Goal: Task Accomplishment & Management: Use online tool/utility

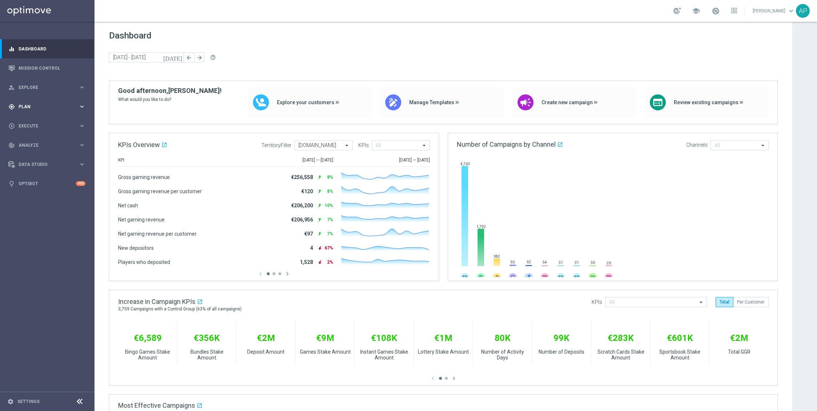
click at [37, 102] on div "gps_fixed Plan keyboard_arrow_right" at bounding box center [47, 106] width 94 height 19
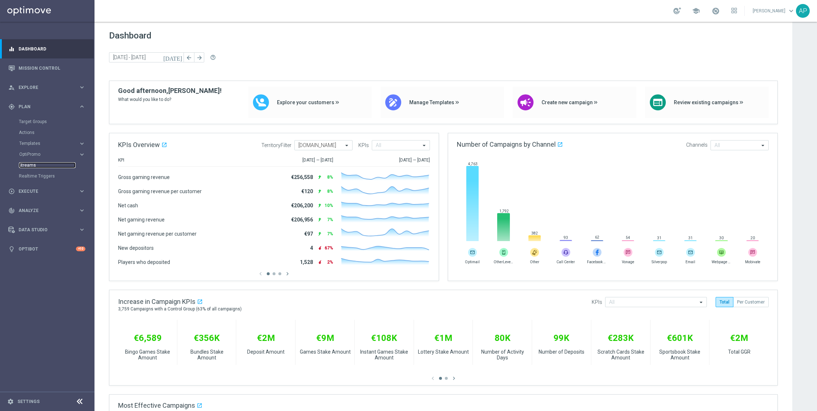
click at [32, 163] on link "Streams" at bounding box center [47, 165] width 57 height 6
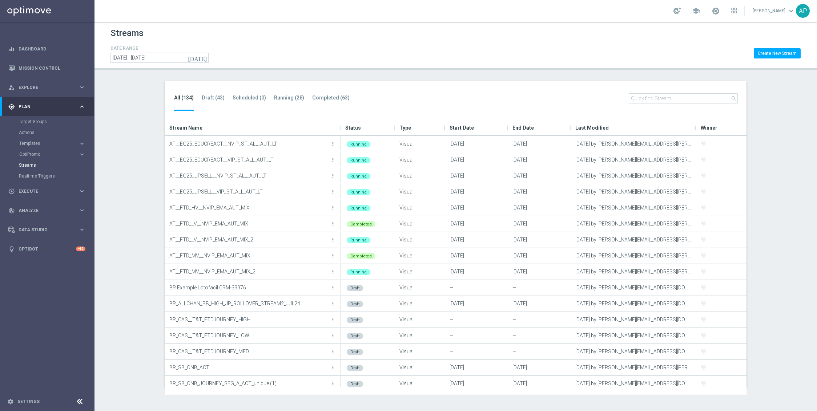
click at [205, 59] on icon "today" at bounding box center [198, 58] width 20 height 7
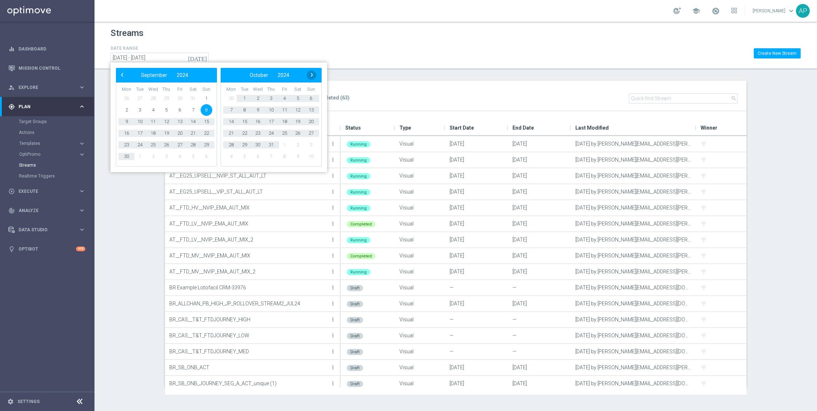
click at [311, 76] on span "›" at bounding box center [311, 74] width 9 height 9
click at [311, 75] on span "›" at bounding box center [311, 74] width 9 height 9
click at [300, 100] on span "1" at bounding box center [298, 99] width 12 height 12
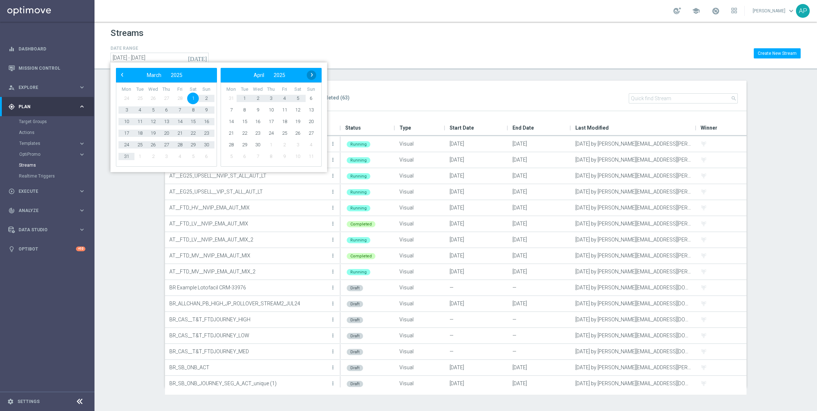
click at [314, 71] on span "›" at bounding box center [311, 74] width 9 height 9
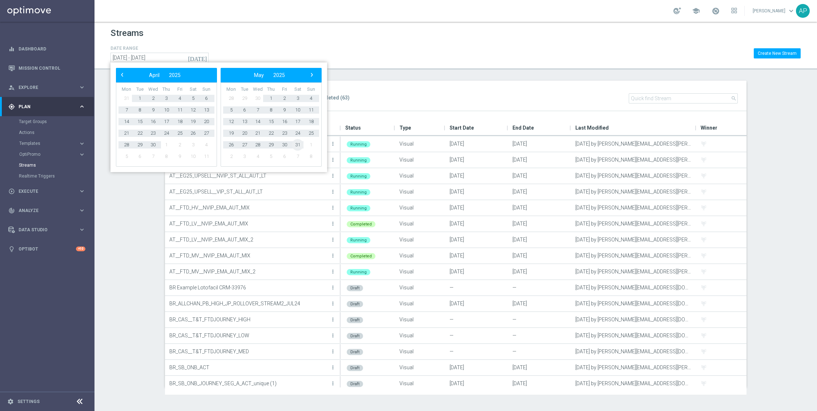
click at [298, 143] on span "31" at bounding box center [298, 145] width 12 height 12
type input "01 Mar 2025 - 31 May 2025"
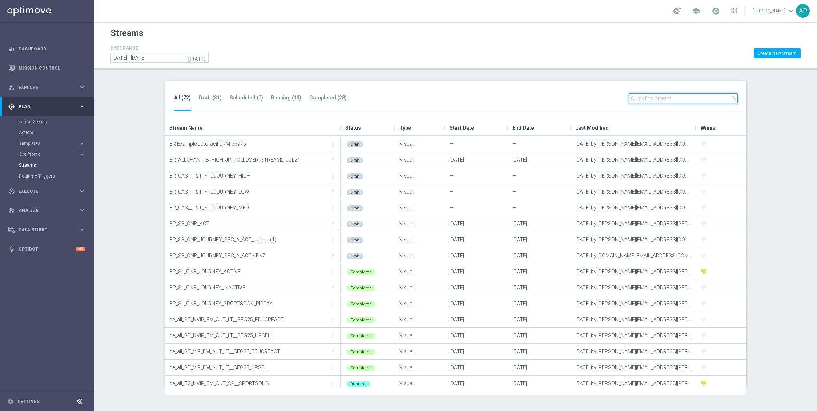
click at [684, 101] on input "text" at bounding box center [683, 98] width 109 height 10
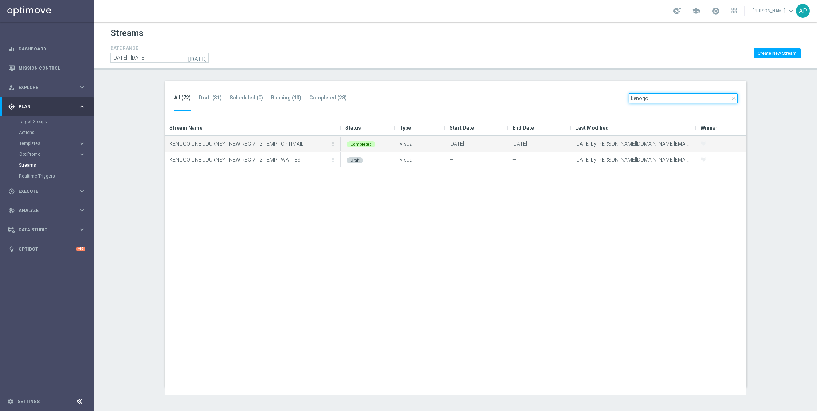
type input "kenogo"
click at [331, 144] on icon "more_vert" at bounding box center [333, 144] width 6 height 6
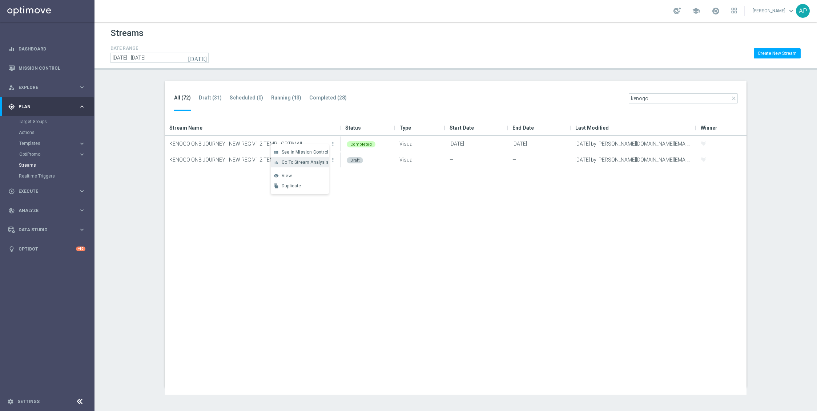
click at [319, 160] on span "Go To Stream Analysis" at bounding box center [305, 162] width 47 height 5
click at [345, 275] on div "KENOGO ONB JOURNEY - NEW REG V1.2 TEMP - OPTIMAIL more_vert Completed Visual 30…" at bounding box center [455, 265] width 581 height 259
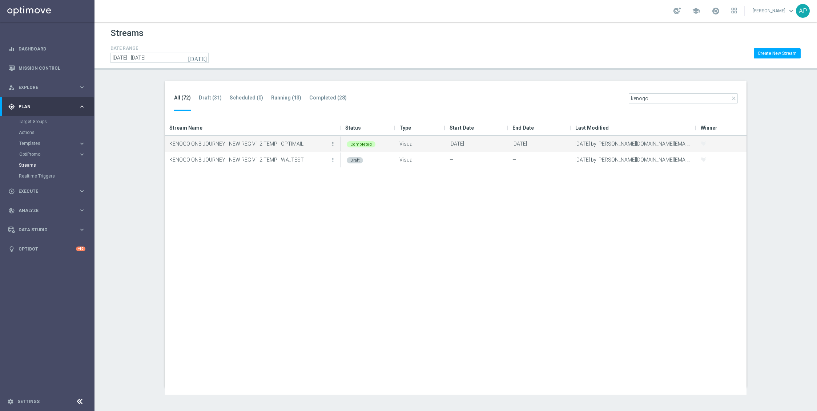
click at [333, 142] on icon "more_vert" at bounding box center [333, 144] width 6 height 6
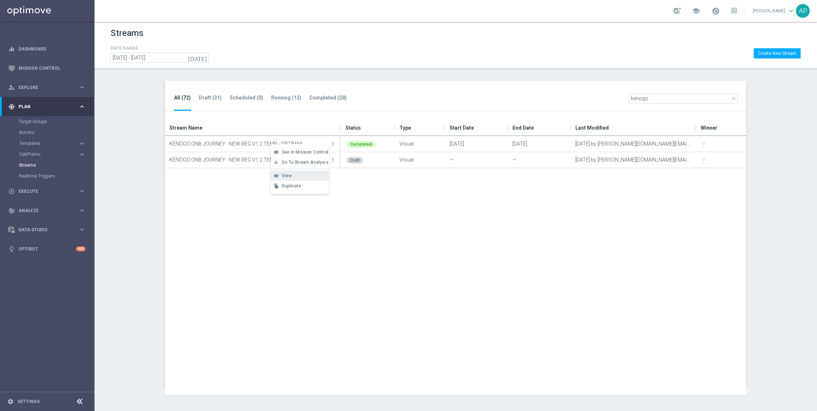
click at [301, 174] on div "View" at bounding box center [304, 175] width 44 height 5
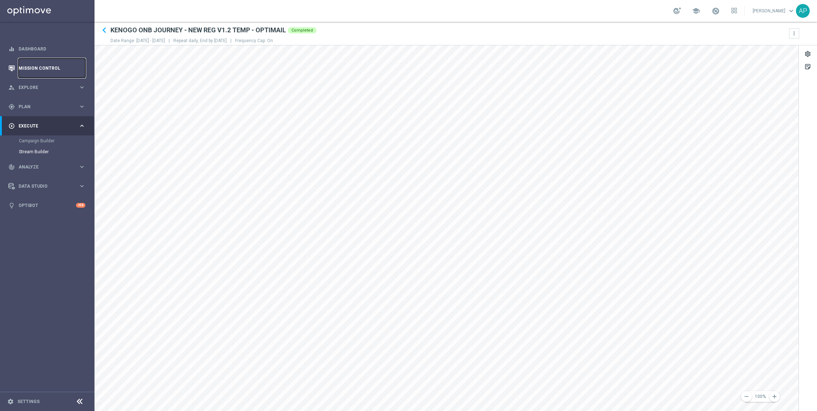
click at [33, 64] on link "Mission Control" at bounding box center [52, 68] width 67 height 19
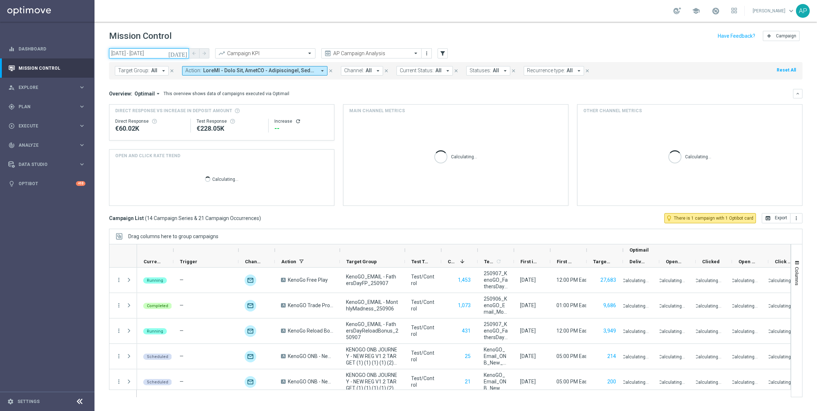
click at [135, 55] on input "06 Sep 2025 - 07 Sep 2025" at bounding box center [149, 53] width 80 height 10
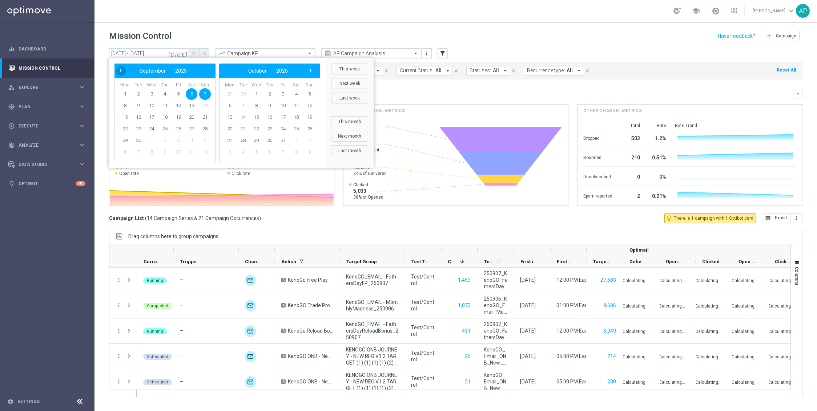
click at [123, 71] on span "‹" at bounding box center [120, 70] width 9 height 9
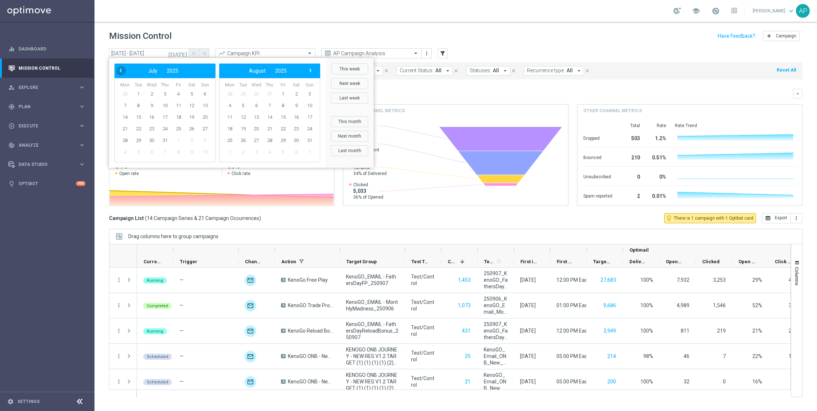
click at [123, 73] on span "‹" at bounding box center [120, 70] width 9 height 9
click at [149, 118] on span "11" at bounding box center [152, 118] width 12 height 12
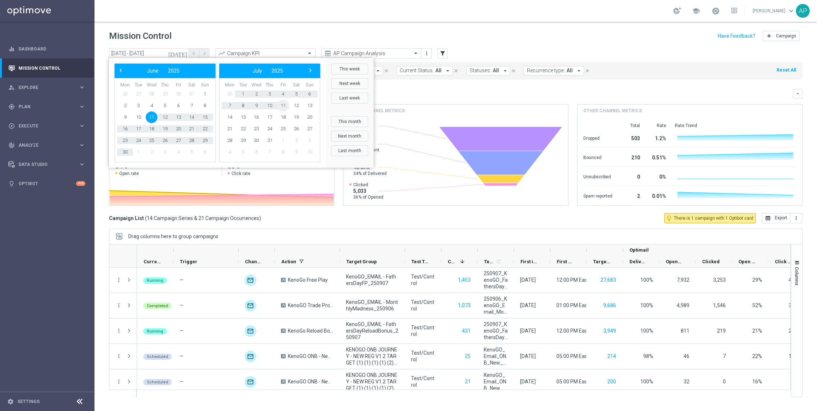
click at [279, 106] on span "11" at bounding box center [283, 106] width 12 height 12
type input "11 Jun 2025 - 11 Jul 2025"
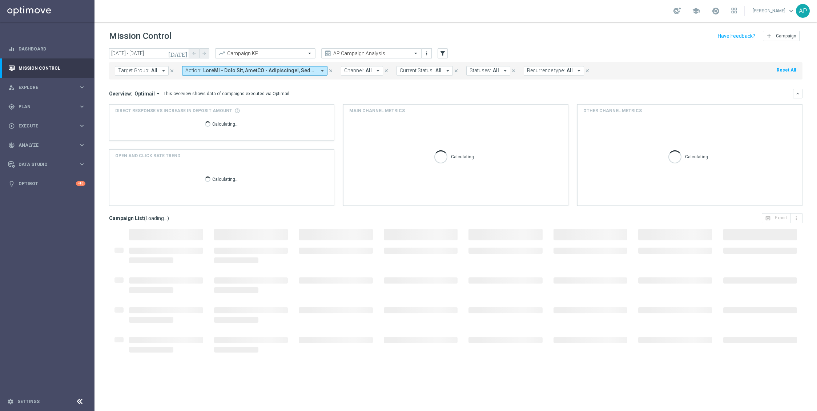
click at [224, 71] on span at bounding box center [259, 71] width 113 height 6
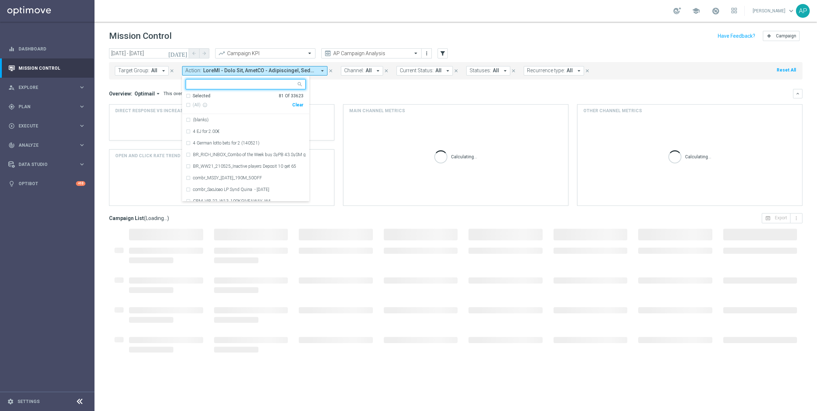
click at [0, 0] on div "Clear" at bounding box center [0, 0] width 0 height 0
click at [250, 82] on input "text" at bounding box center [243, 84] width 106 height 6
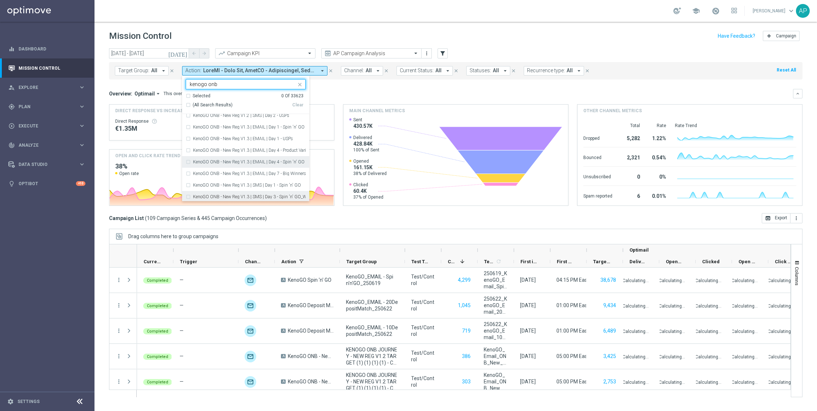
scroll to position [201, 0]
click at [186, 163] on div "KenoGO ONB - New Reg V1.3 | EMAIL | Day 4 - Spin 'n' GO + USPs" at bounding box center [246, 163] width 120 height 12
type input "kenogo onb"
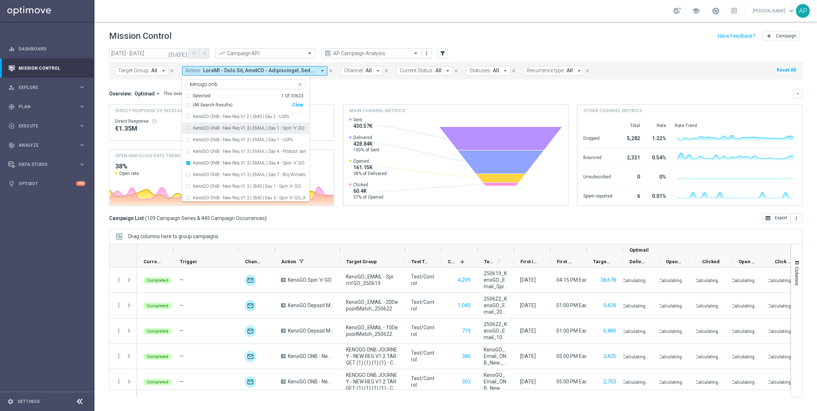
click at [188, 128] on div "KenoGO ONB - New Reg V1.3 | EMAIL | Day 1 - Spin 'n' GO + USPs" at bounding box center [246, 128] width 120 height 12
click at [386, 85] on mini-dashboard "Overview: Optimail arrow_drop_down This overview shows data of campaigns execut…" at bounding box center [455, 147] width 693 height 134
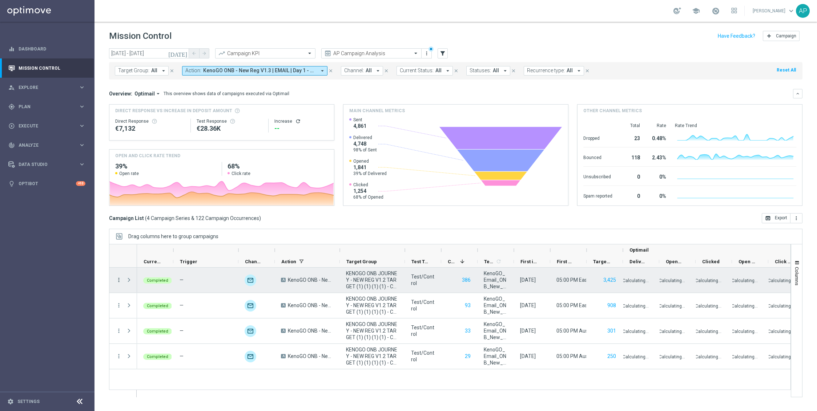
click at [117, 278] on icon "more_vert" at bounding box center [119, 280] width 7 height 7
click at [297, 242] on div "Drag columns here to group campaigns" at bounding box center [455, 236] width 693 height 15
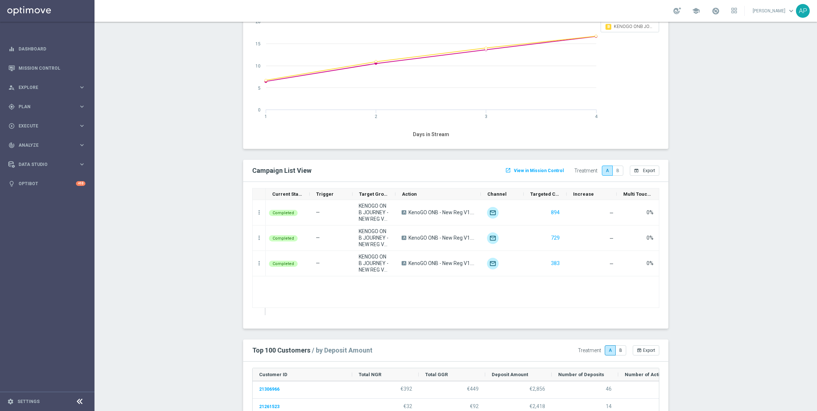
scroll to position [637, 0]
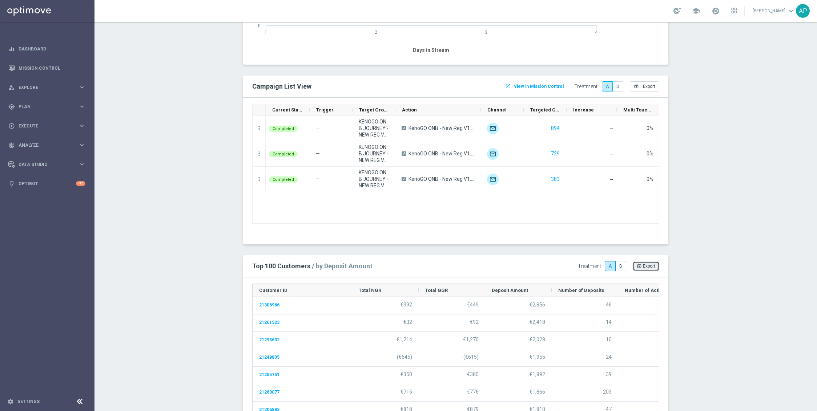
click at [641, 271] on button "open_in_browser Export" at bounding box center [646, 266] width 27 height 10
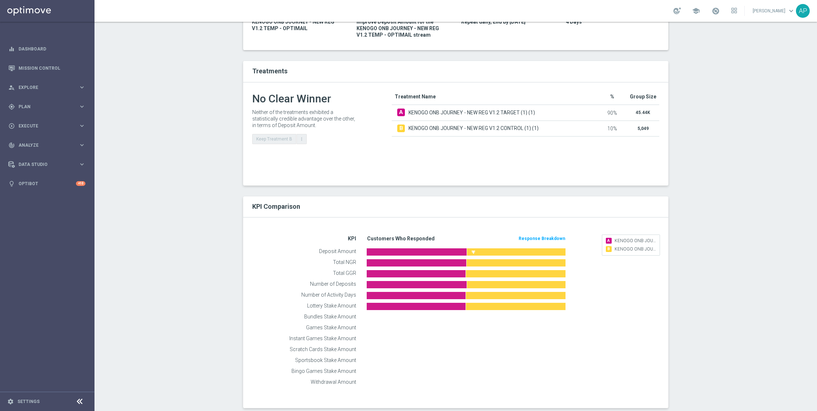
scroll to position [0, 0]
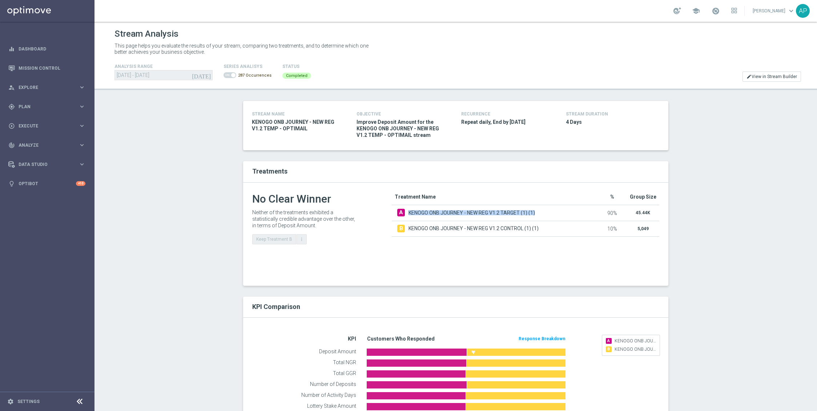
drag, startPoint x: 406, startPoint y: 214, endPoint x: 543, endPoint y: 213, distance: 136.6
click at [543, 213] on div "A KENOGO ONB JOURNEY - NEW REG V1.2 TARGET (1) (1)" at bounding box center [494, 213] width 195 height 8
click at [495, 220] on td "A KENOGO ONB JOURNEY - NEW REG V1.2 TARGET (1) (1)" at bounding box center [495, 213] width 206 height 16
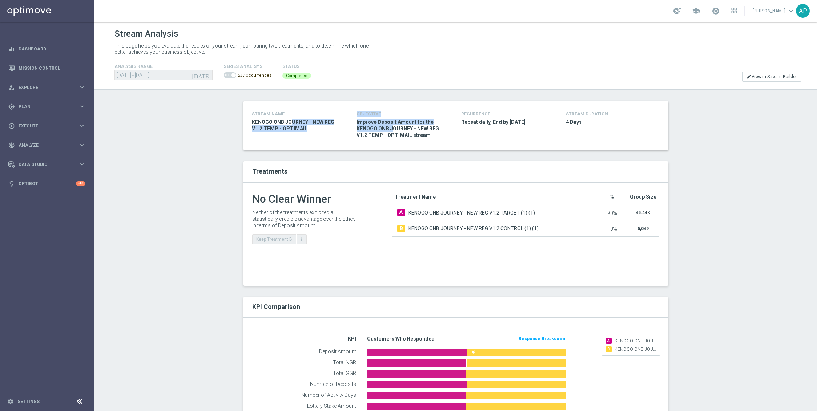
drag, startPoint x: 245, startPoint y: 121, endPoint x: 496, endPoint y: 125, distance: 251.1
click at [466, 125] on div "STREAM NAME KENOGO ONB JOURNEY - NEW REG V1.2 TEMP - OPTIMAIL OBJECTIVE Improve…" at bounding box center [455, 126] width 419 height 32
click at [618, 130] on div "STREAM DURATION 4 Days" at bounding box center [612, 126] width 105 height 32
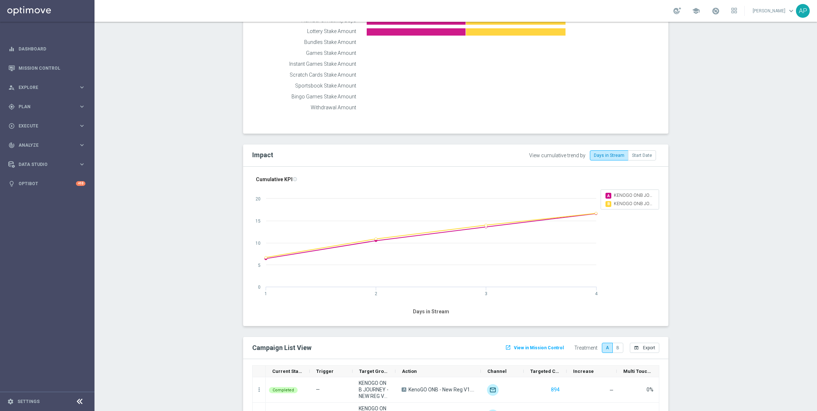
scroll to position [502, 0]
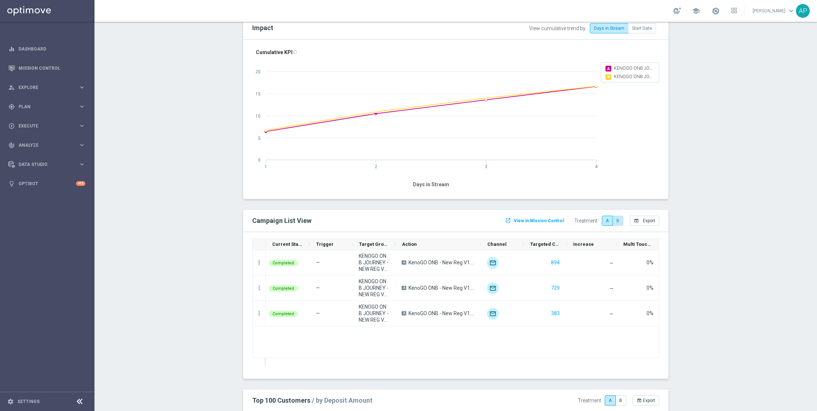
click at [617, 223] on label "B" at bounding box center [617, 221] width 11 height 10
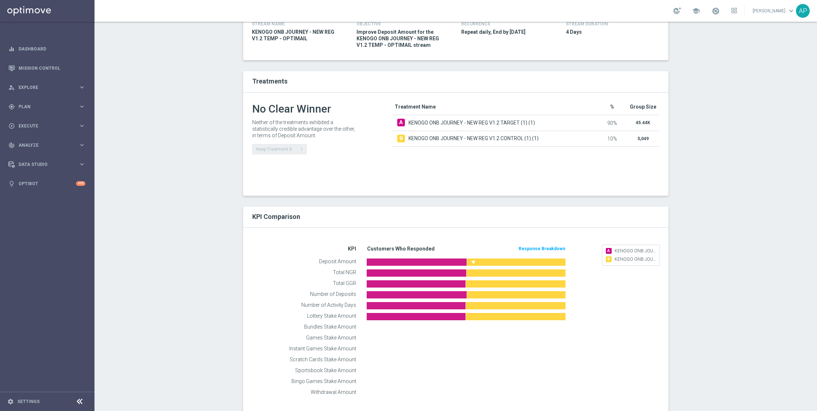
scroll to position [0, 0]
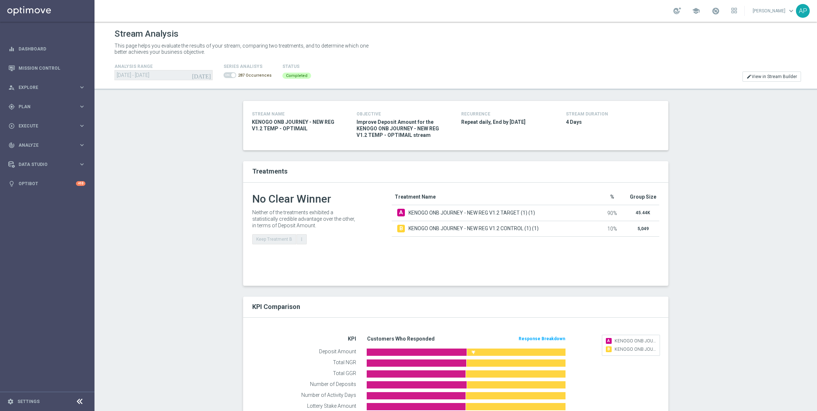
drag, startPoint x: 117, startPoint y: 76, endPoint x: 199, endPoint y: 79, distance: 81.8
click at [199, 79] on div "today 30 Aug 2024 - 12 Jun 2025" at bounding box center [163, 75] width 98 height 10
click at [43, 107] on span "Plan" at bounding box center [49, 107] width 60 height 4
click at [35, 166] on link "Streams" at bounding box center [47, 165] width 57 height 6
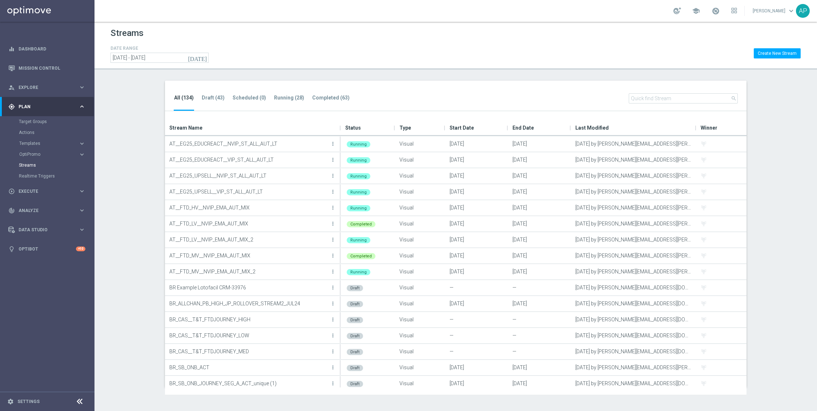
click at [689, 98] on input "text" at bounding box center [683, 98] width 109 height 10
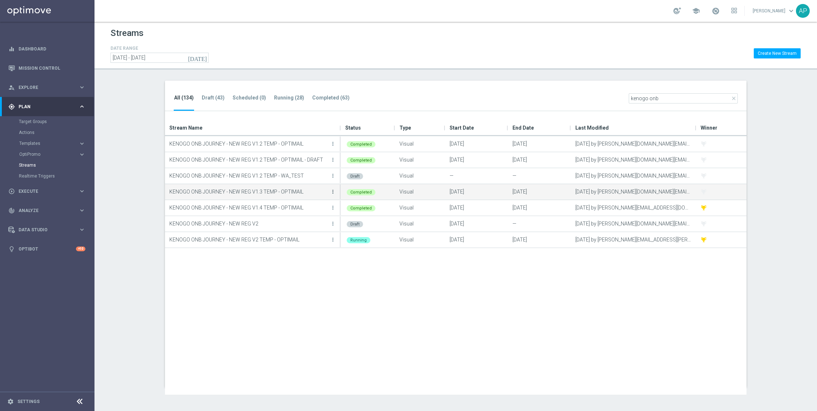
type input "kenogo onb"
click at [334, 192] on icon "more_vert" at bounding box center [333, 192] width 6 height 6
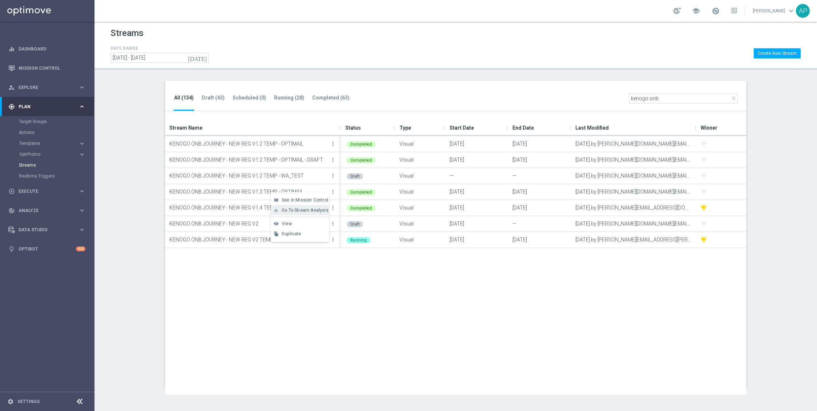
click at [315, 212] on span "Go To Stream Analysis" at bounding box center [305, 210] width 47 height 5
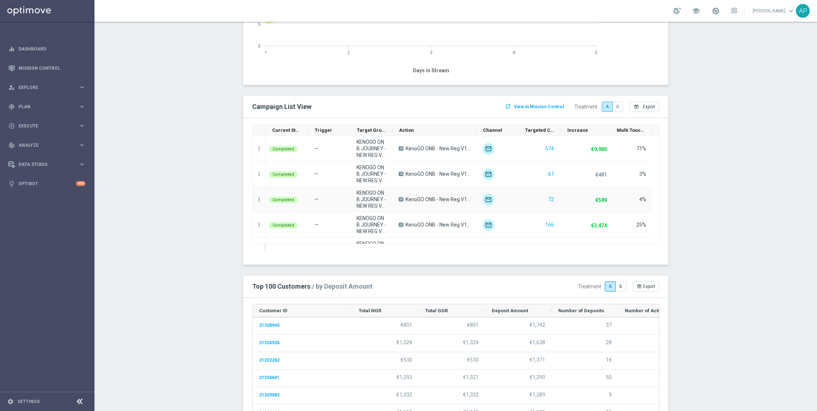
scroll to position [722, 0]
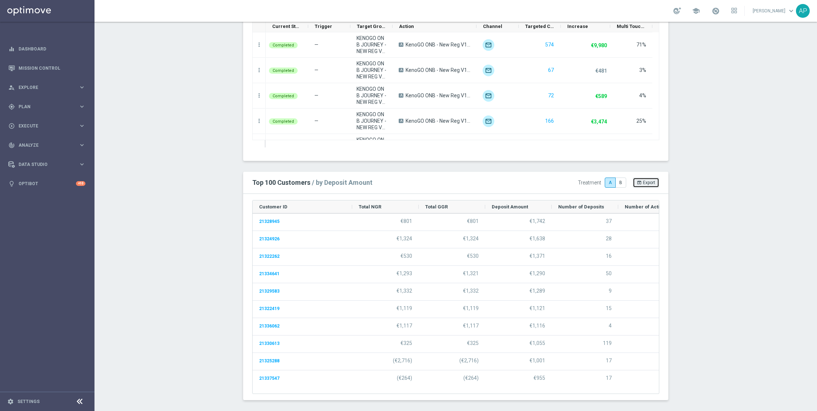
click at [647, 181] on span "Export" at bounding box center [649, 182] width 12 height 5
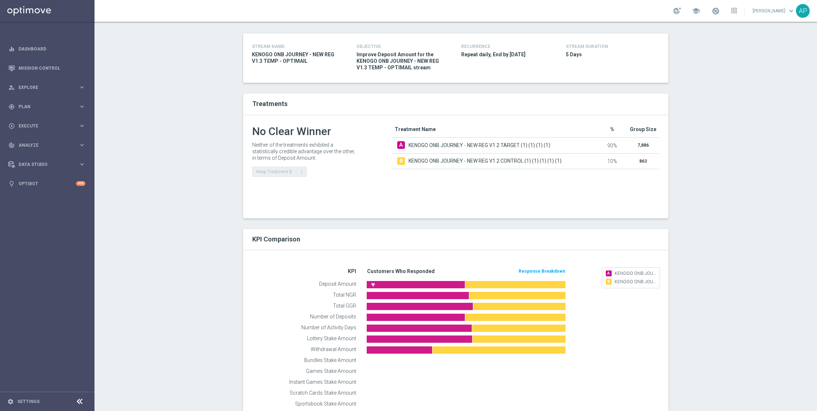
scroll to position [0, 0]
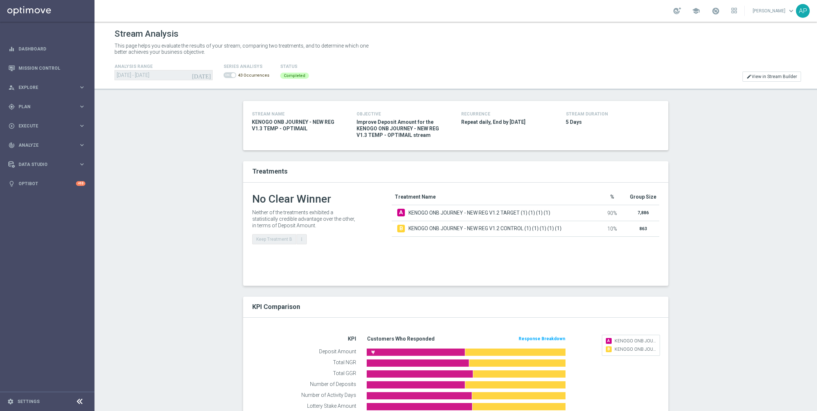
drag, startPoint x: 114, startPoint y: 73, endPoint x: 141, endPoint y: 76, distance: 27.4
click at [141, 76] on stream-analysis-header "Stream Analysis This page helps you evaluate the results of your stream, compar…" at bounding box center [455, 56] width 722 height 68
drag, startPoint x: 118, startPoint y: 77, endPoint x: 166, endPoint y: 76, distance: 48.3
click at [155, 76] on div "today 11 Jun 2025 - 23 Jul 2025" at bounding box center [163, 75] width 98 height 10
drag, startPoint x: 148, startPoint y: 76, endPoint x: 156, endPoint y: 76, distance: 8.0
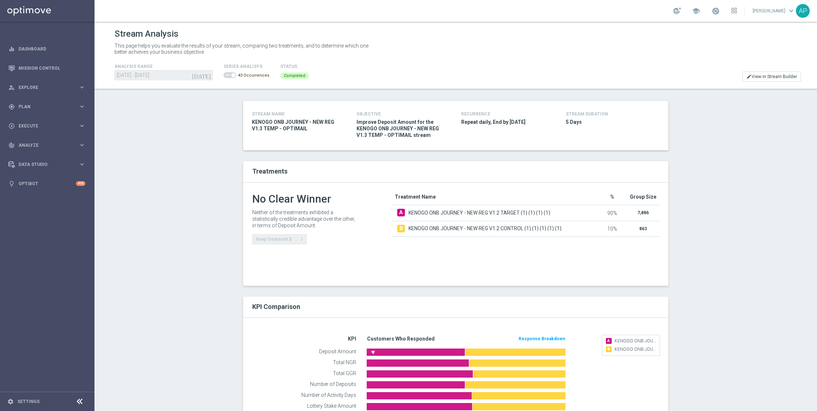
click at [152, 76] on div "today 11 Jun 2025 - 23 Jul 2025" at bounding box center [163, 75] width 98 height 10
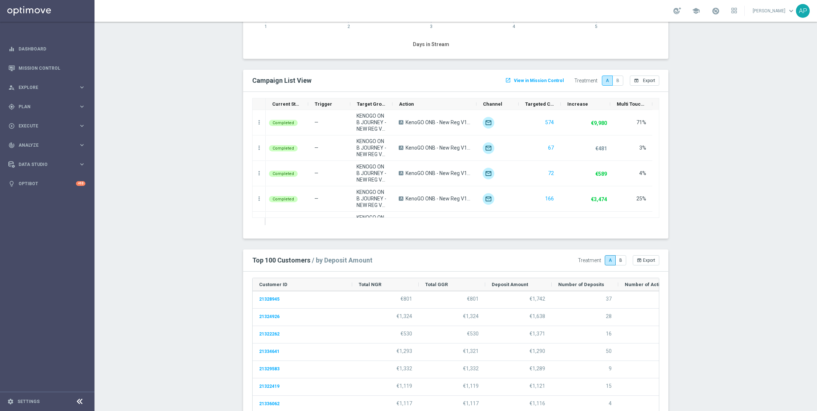
scroll to position [722, 0]
